Goal: Navigation & Orientation: Find specific page/section

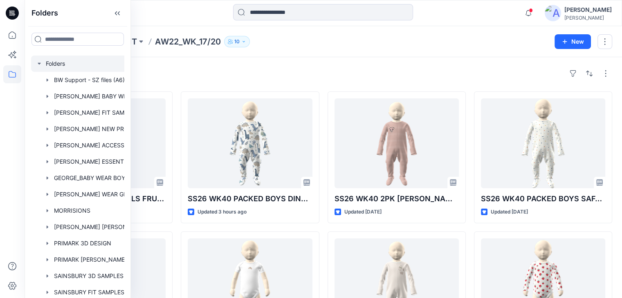
click at [56, 63] on div at bounding box center [88, 64] width 114 height 16
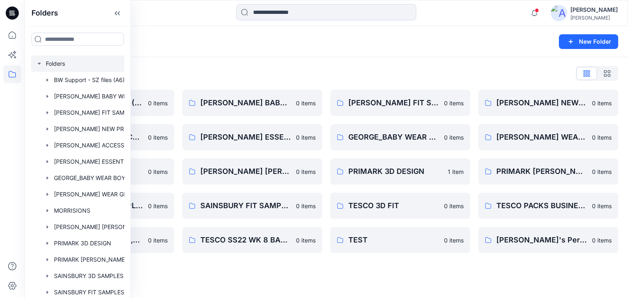
click at [339, 78] on div "Folders List" at bounding box center [326, 73] width 584 height 13
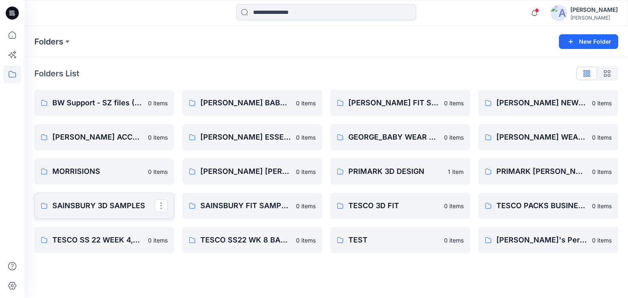
click at [123, 214] on link "SAINSBURY 3D SAMPLES" at bounding box center [104, 206] width 140 height 26
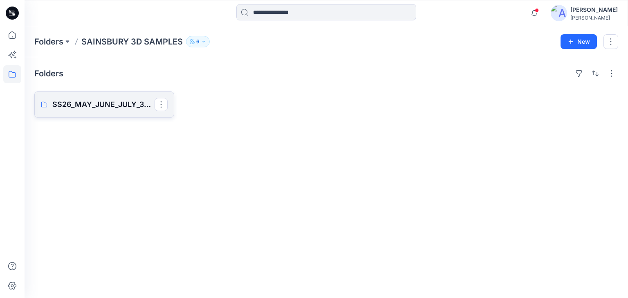
click at [110, 99] on p "SS26_MAY_JUNE_JULY_3D SAMPLES" at bounding box center [103, 104] width 102 height 11
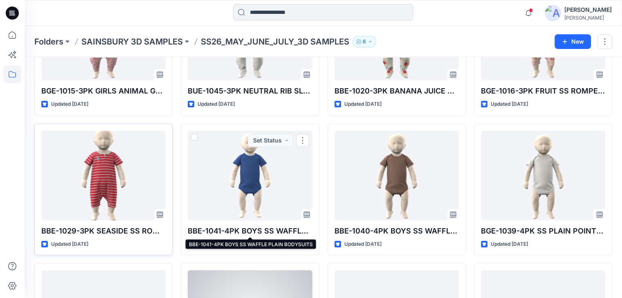
scroll to position [123, 0]
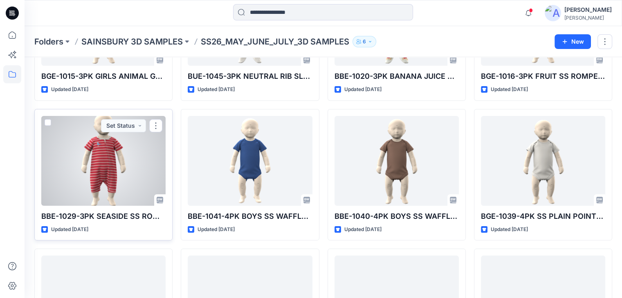
click at [106, 175] on div at bounding box center [103, 161] width 124 height 90
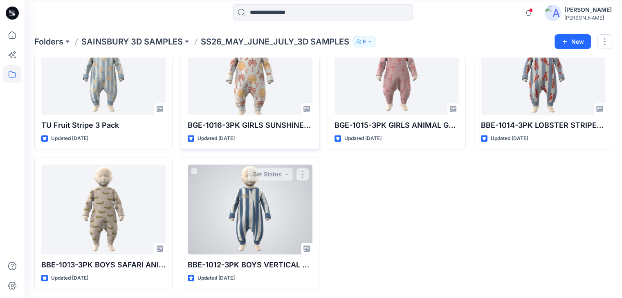
scroll to position [494, 0]
